Goal: Check status: Check status

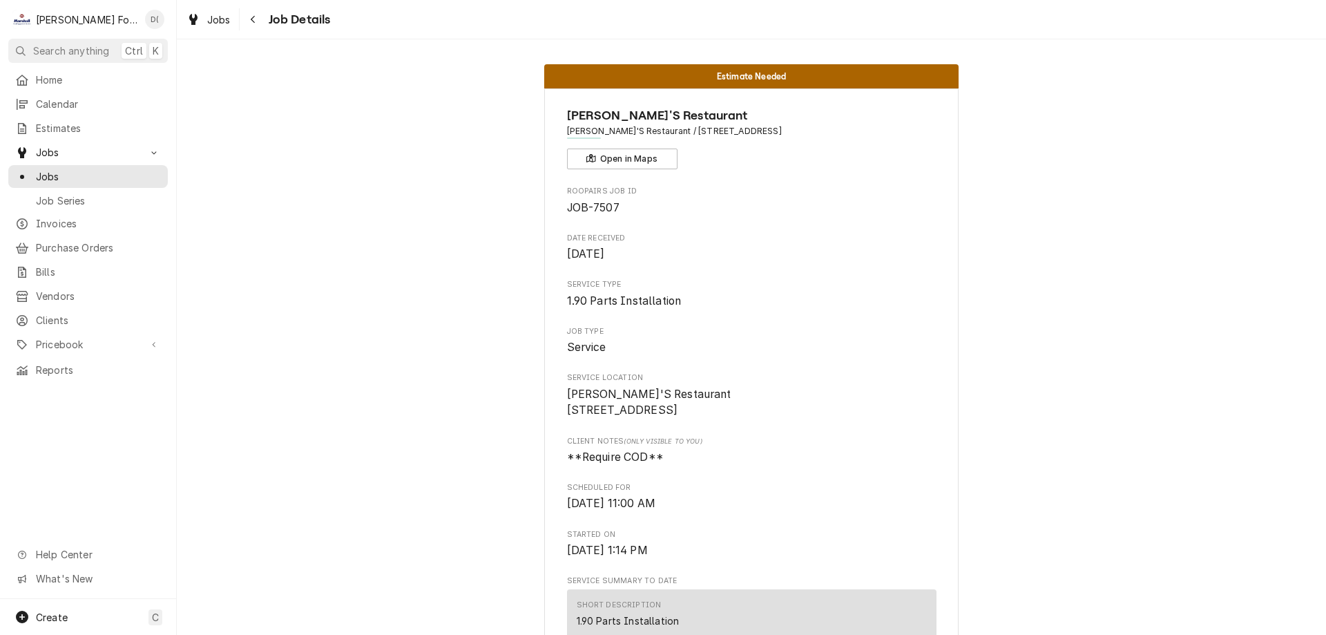
scroll to position [1105, 0]
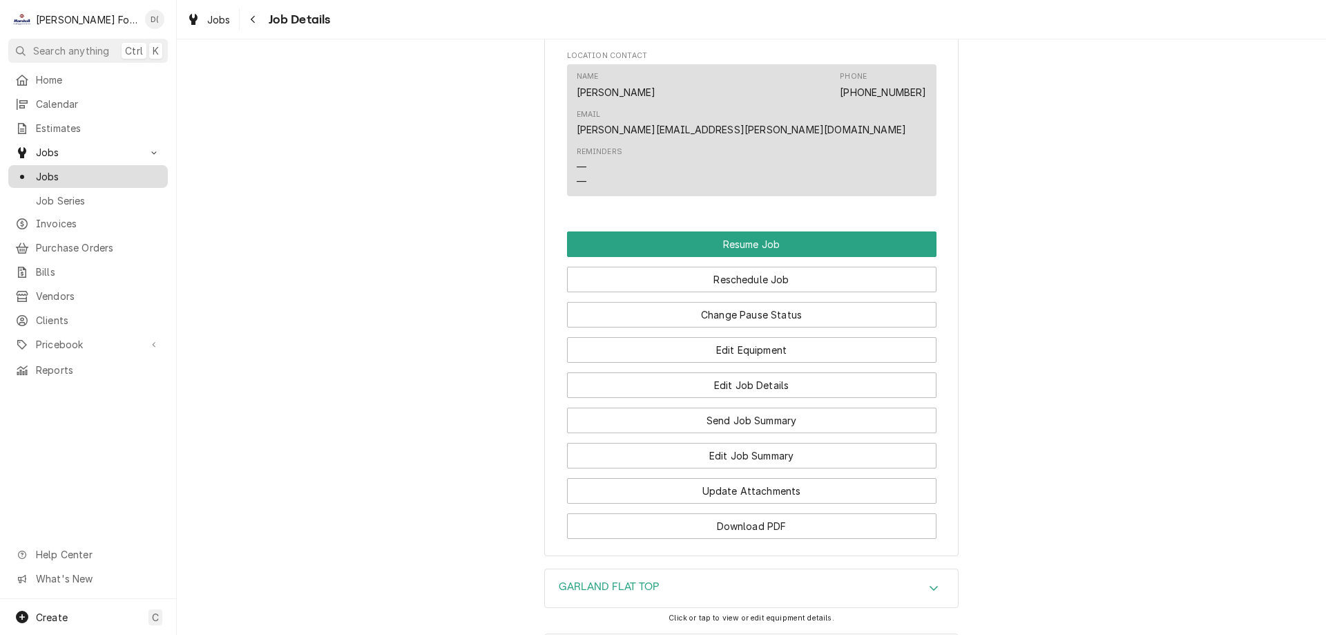
click at [82, 175] on span "Jobs" at bounding box center [98, 176] width 125 height 15
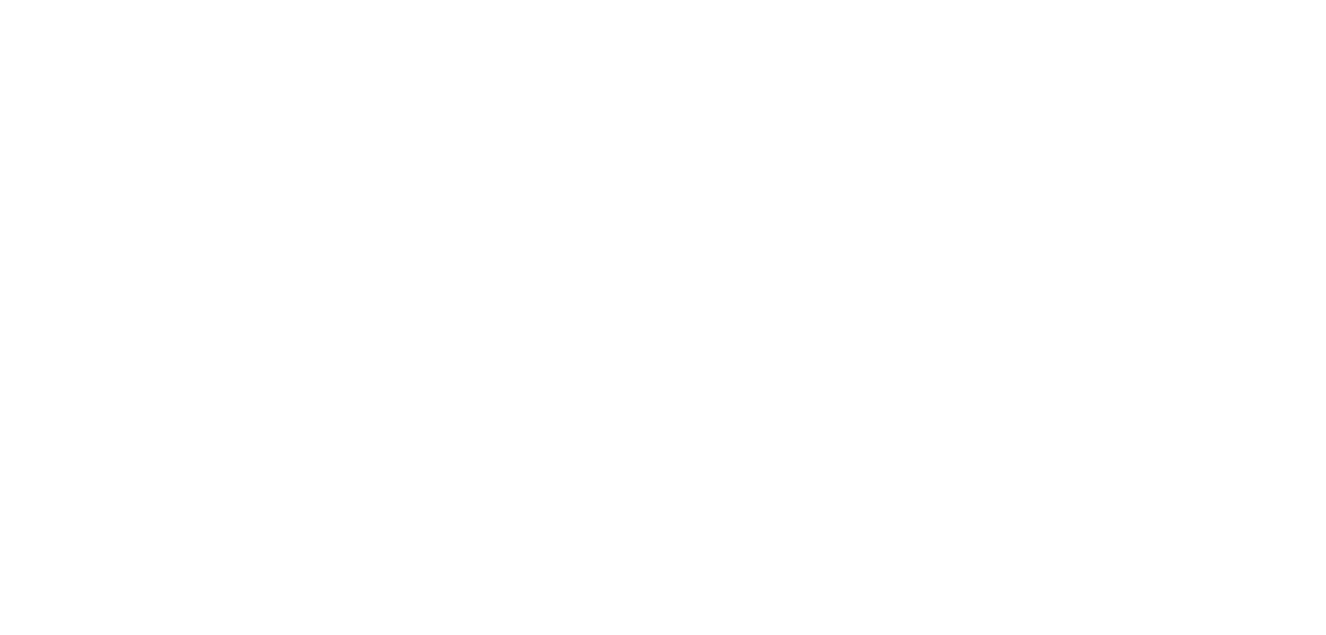
click at [82, 175] on div "Dynamic Content Wrapper" at bounding box center [663, 317] width 1326 height 635
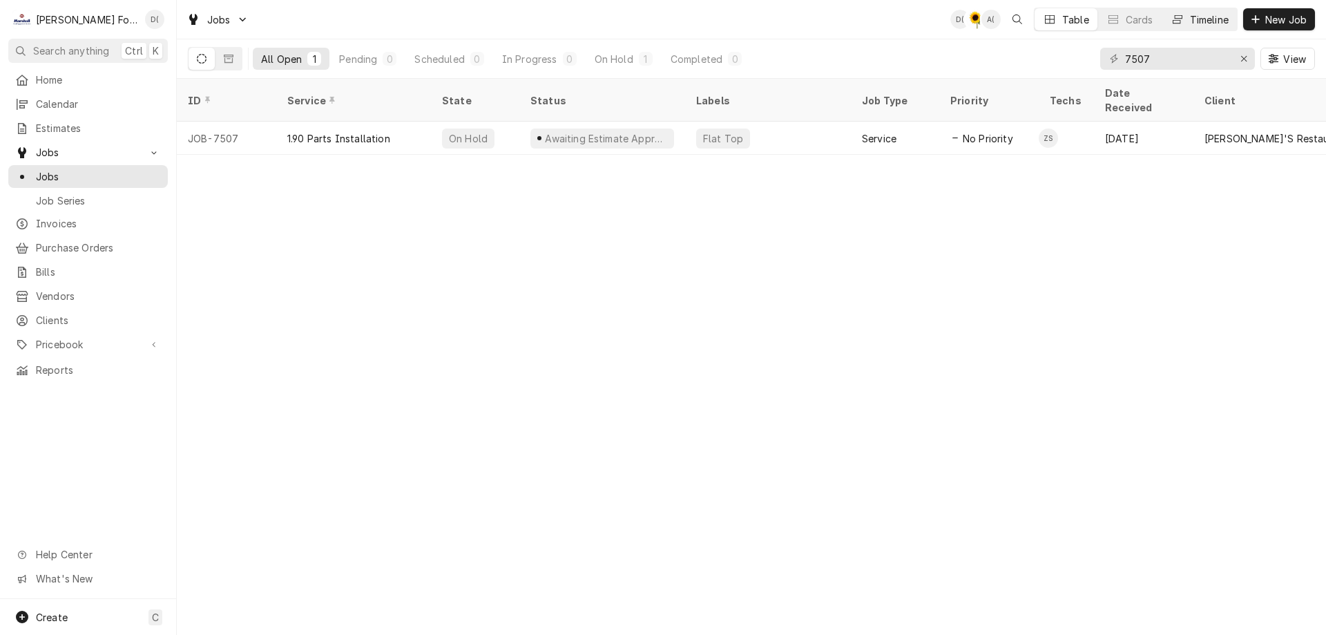
click at [1199, 28] on button "Timeline" at bounding box center [1200, 19] width 75 height 22
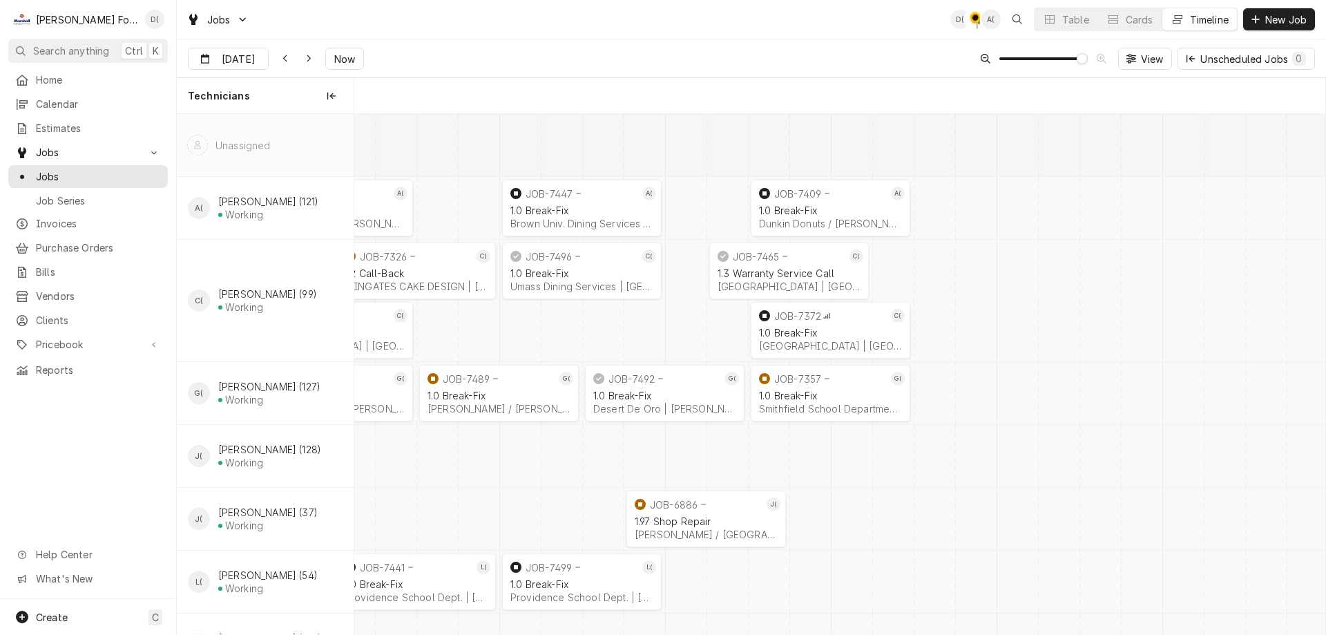
scroll to position [0, 19254]
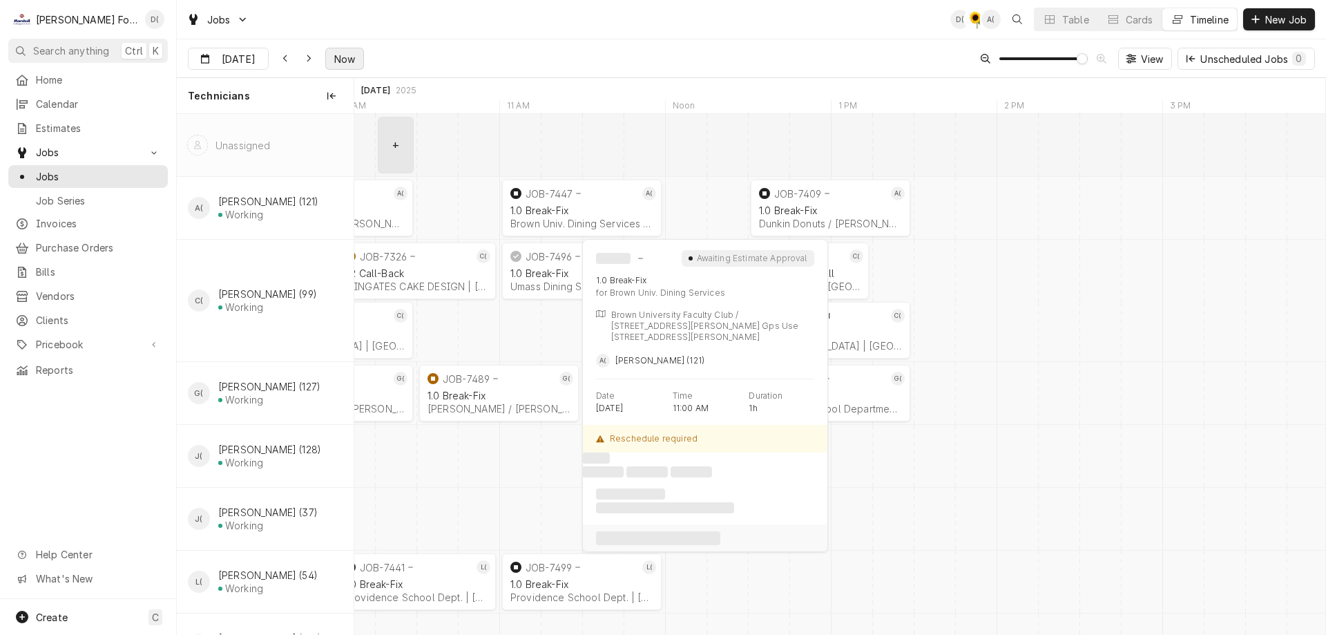
click at [341, 56] on span "Now" at bounding box center [345, 59] width 26 height 15
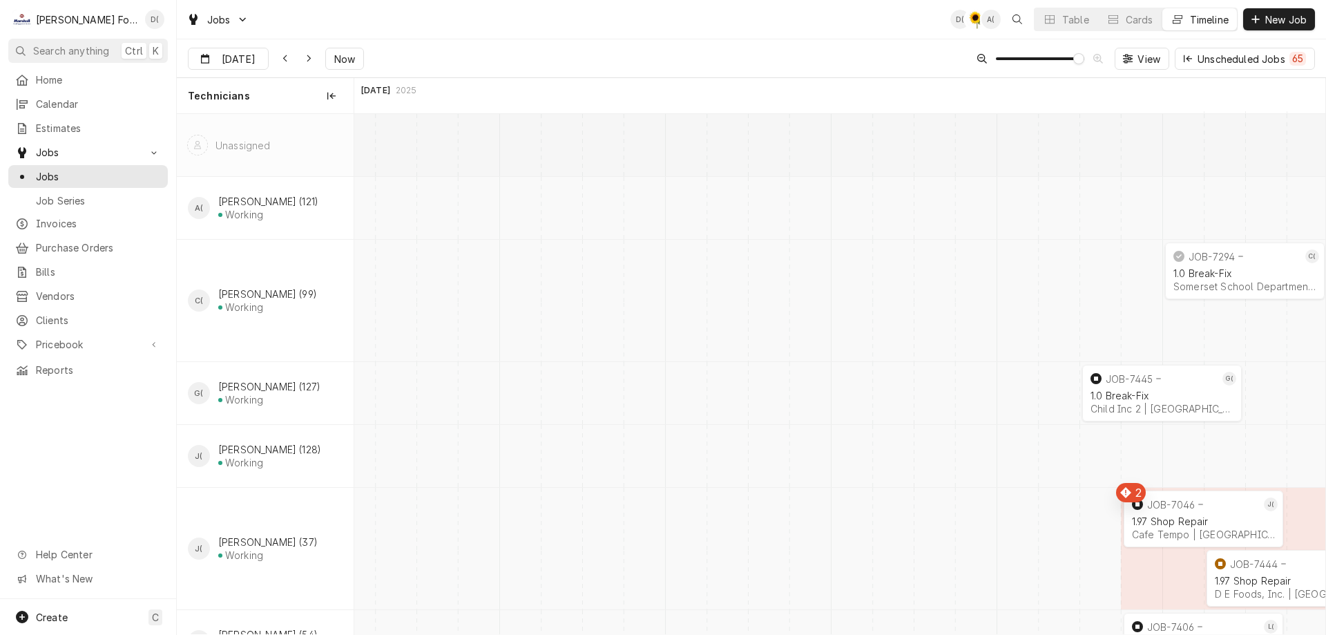
scroll to position [0, 26881]
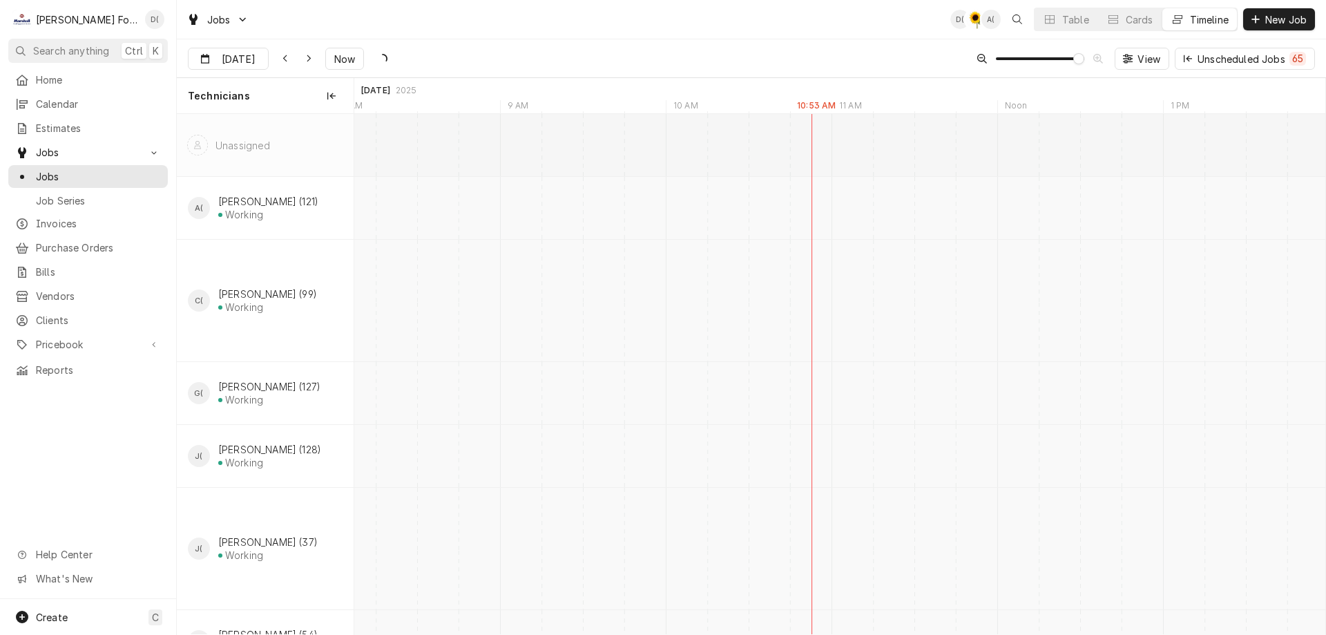
type input "[DATE]"
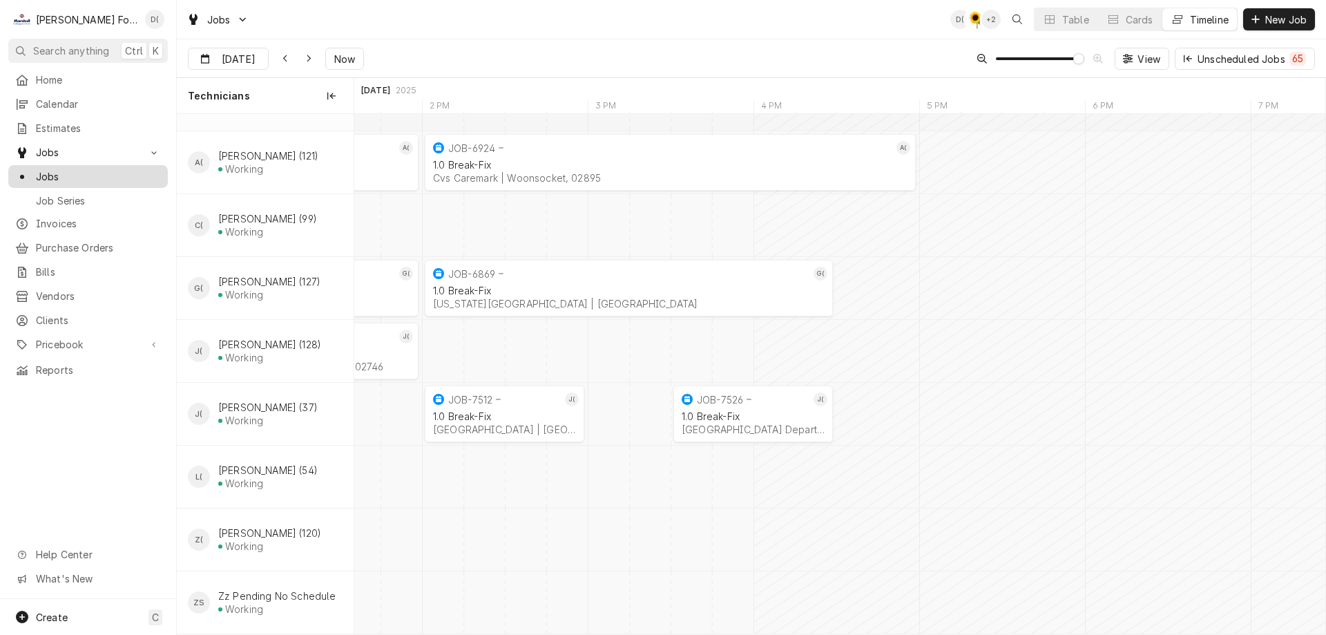
scroll to position [59, 0]
click at [66, 171] on span "Jobs" at bounding box center [98, 176] width 125 height 15
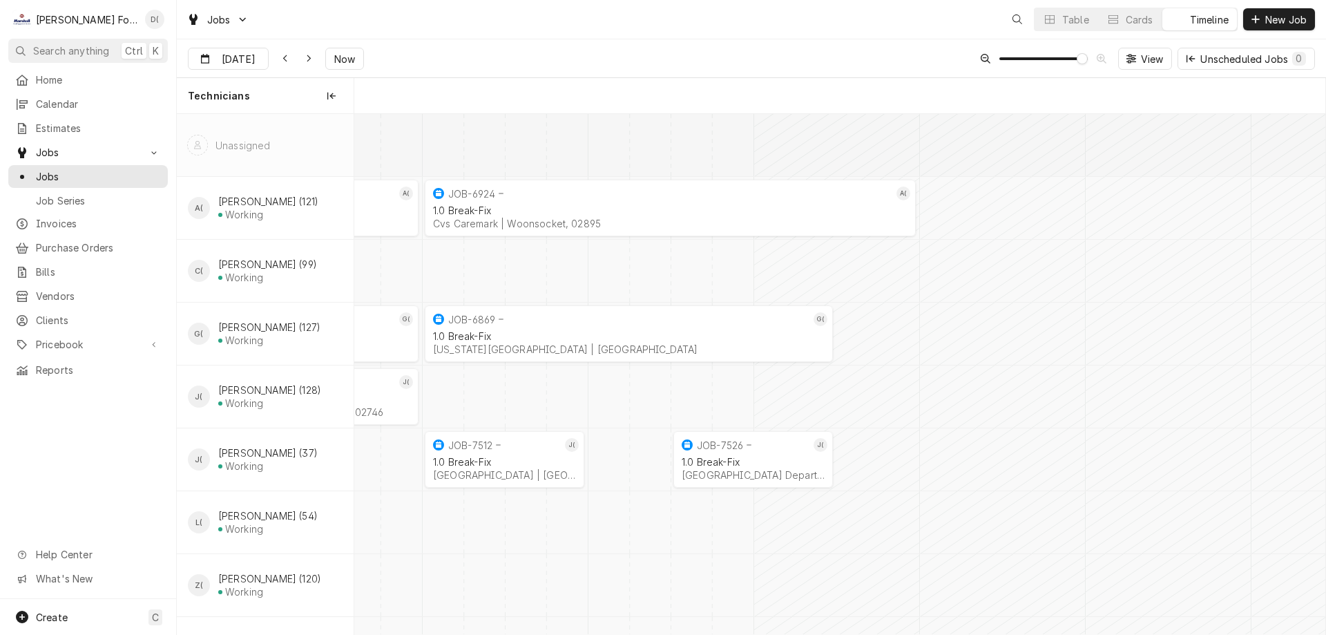
scroll to position [0, 19249]
